Goal: Navigation & Orientation: Find specific page/section

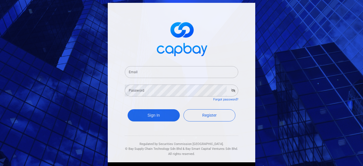
click at [186, 73] on input "Email" at bounding box center [181, 72] width 113 height 12
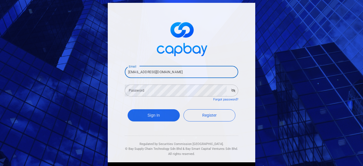
type input "[EMAIL_ADDRESS][DOMAIN_NAME]"
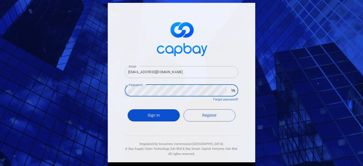
click at [157, 114] on button "Sign In" at bounding box center [154, 115] width 52 height 12
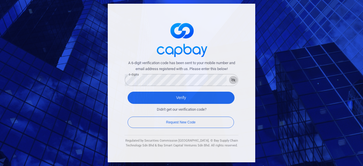
click at [235, 80] on icon "button" at bounding box center [233, 79] width 4 height 3
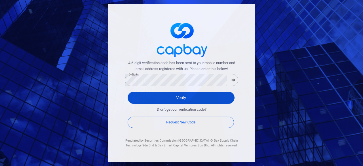
click at [212, 97] on button "Verify" at bounding box center [181, 98] width 107 height 12
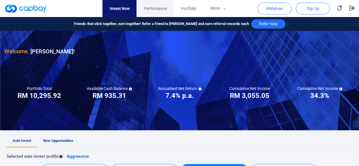
click at [171, 12] on link "Performance" at bounding box center [154, 8] width 37 height 17
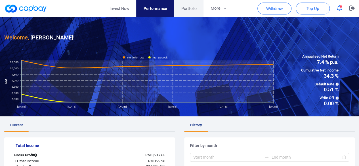
click at [191, 7] on span "Portfolio" at bounding box center [188, 8] width 15 height 6
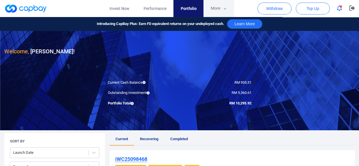
click at [221, 11] on button "More" at bounding box center [218, 8] width 30 height 17
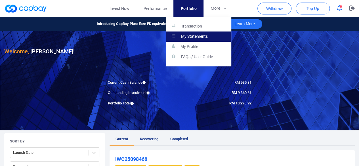
click at [205, 31] on link "My Statements" at bounding box center [198, 36] width 65 height 10
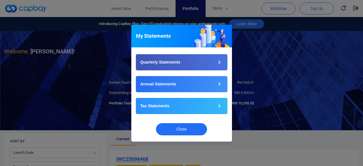
click at [221, 12] on div "My Statements Quarterly Statements Annual Statements Tax Statements Close" at bounding box center [181, 83] width 363 height 166
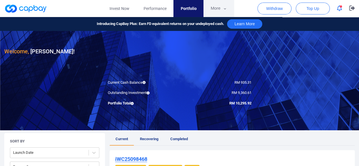
click at [221, 7] on button "More" at bounding box center [218, 8] width 30 height 17
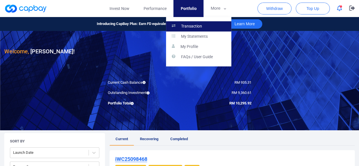
click at [197, 24] on p "Transaction" at bounding box center [191, 26] width 21 height 5
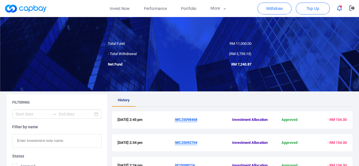
scroll to position [57, 0]
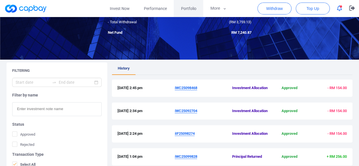
click at [188, 10] on span "Portfolio" at bounding box center [188, 8] width 15 height 6
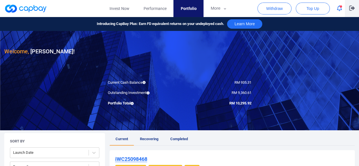
click at [350, 6] on icon "button" at bounding box center [352, 8] width 6 height 5
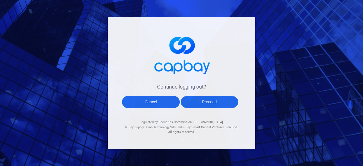
click at [211, 104] on button "Proceed" at bounding box center [210, 102] width 58 height 12
